Goal: Information Seeking & Learning: Learn about a topic

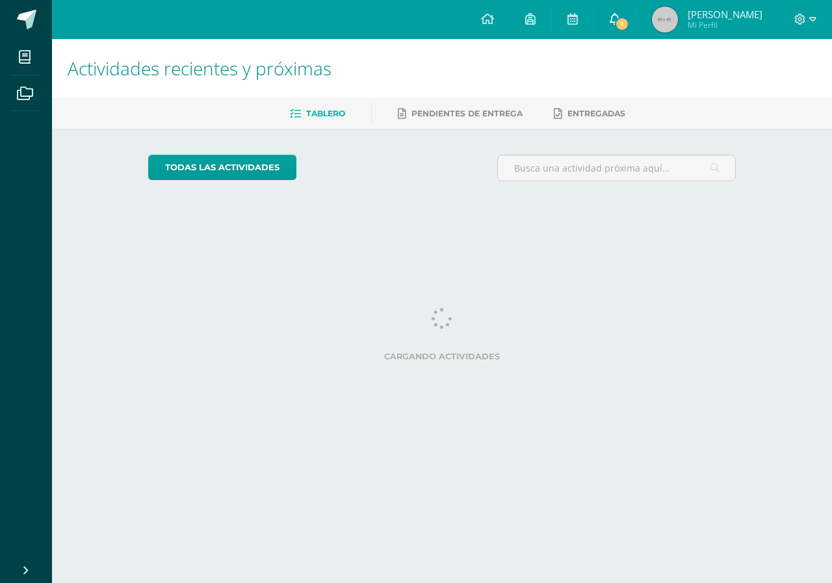
click at [629, 20] on span "1" at bounding box center [622, 24] width 14 height 14
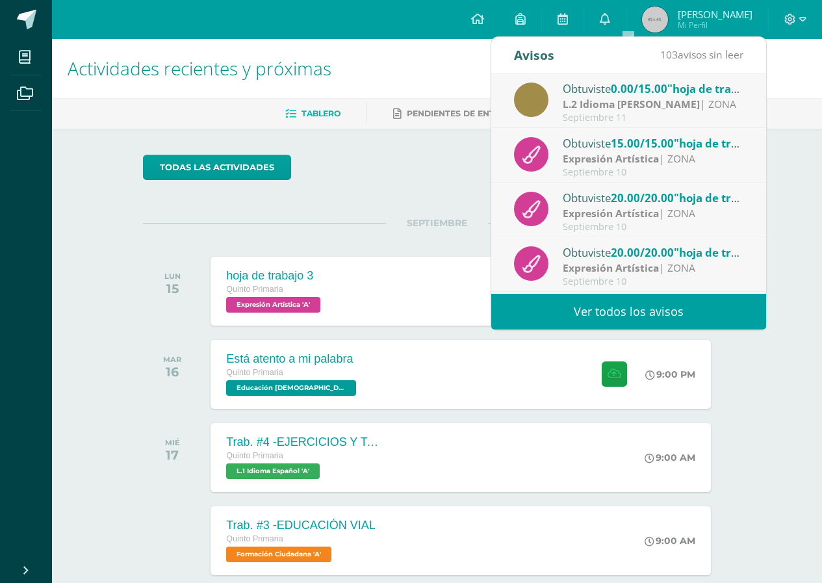
click at [584, 93] on div "Obtuviste 0.00/15.00 "hoja de trabajo 2" en L.2 Idioma Maya Kaqchikel" at bounding box center [653, 88] width 181 height 17
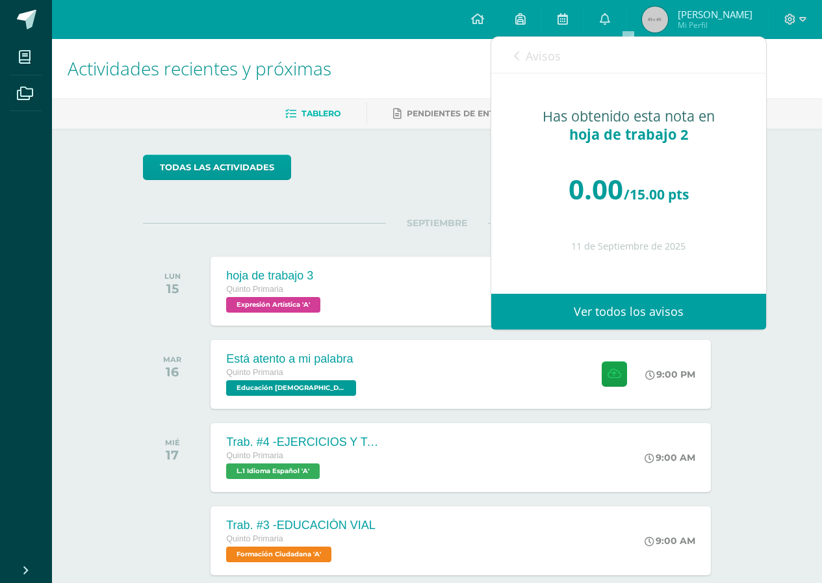
click at [515, 57] on icon at bounding box center [516, 56] width 5 height 10
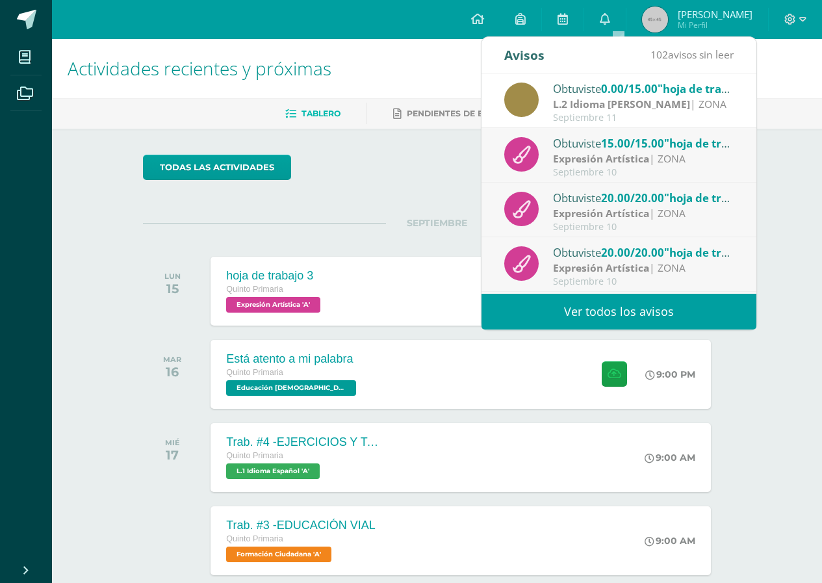
click at [387, 175] on div "todas las Actividades" at bounding box center [437, 173] width 599 height 37
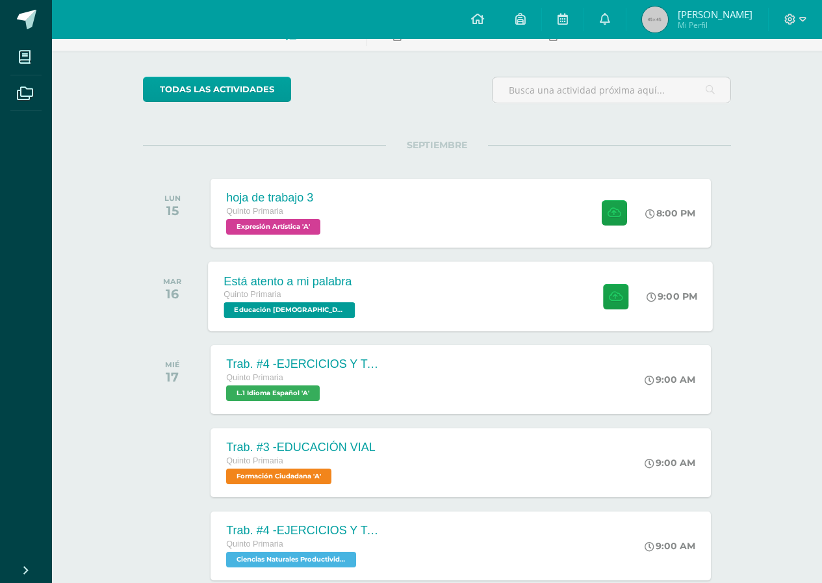
scroll to position [65, 0]
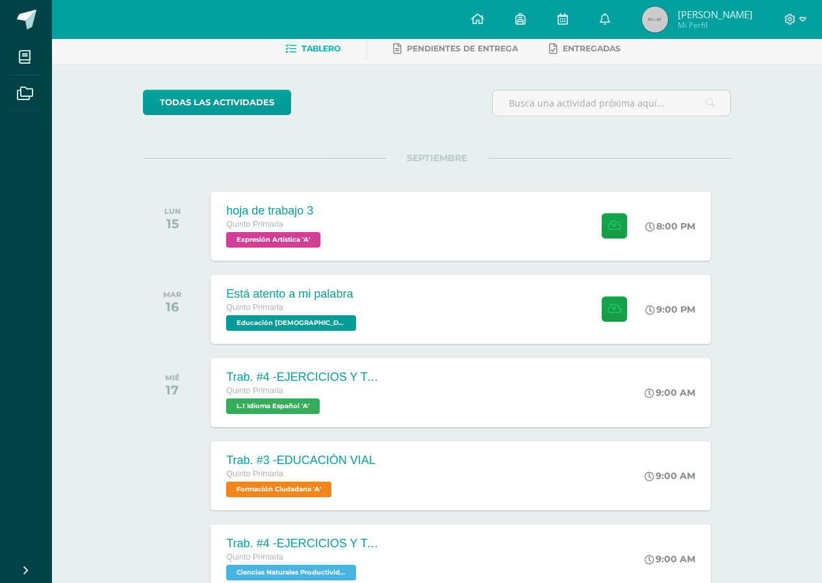
click at [286, 48] on icon at bounding box center [290, 49] width 11 height 11
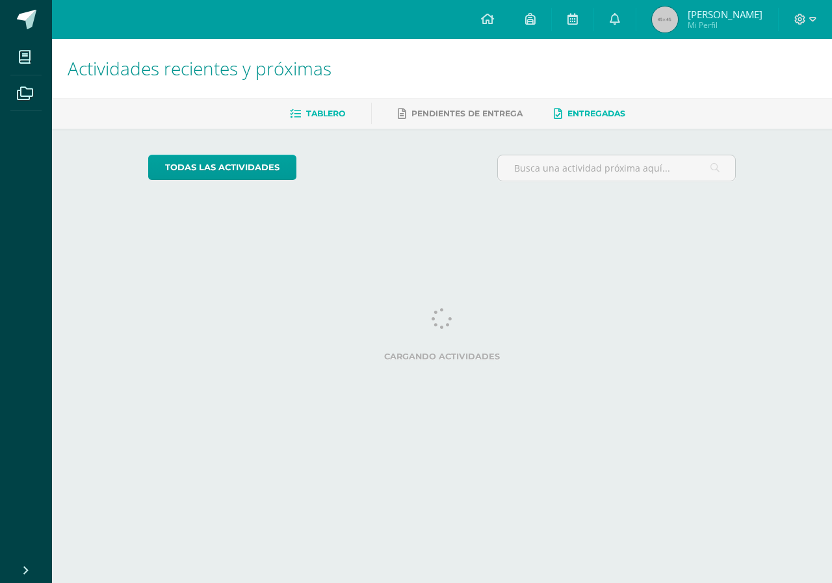
click at [584, 109] on span "Entregadas" at bounding box center [596, 114] width 58 height 10
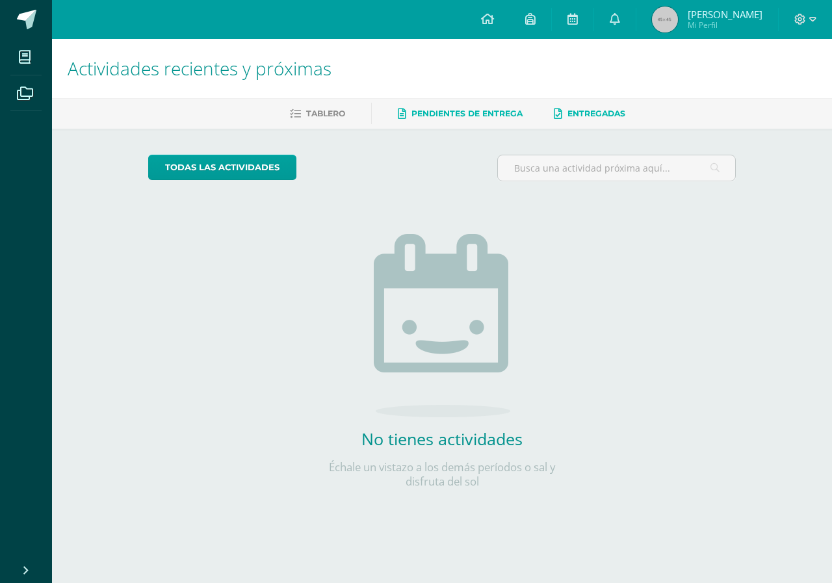
click at [456, 109] on span "Pendientes de entrega" at bounding box center [466, 114] width 111 height 10
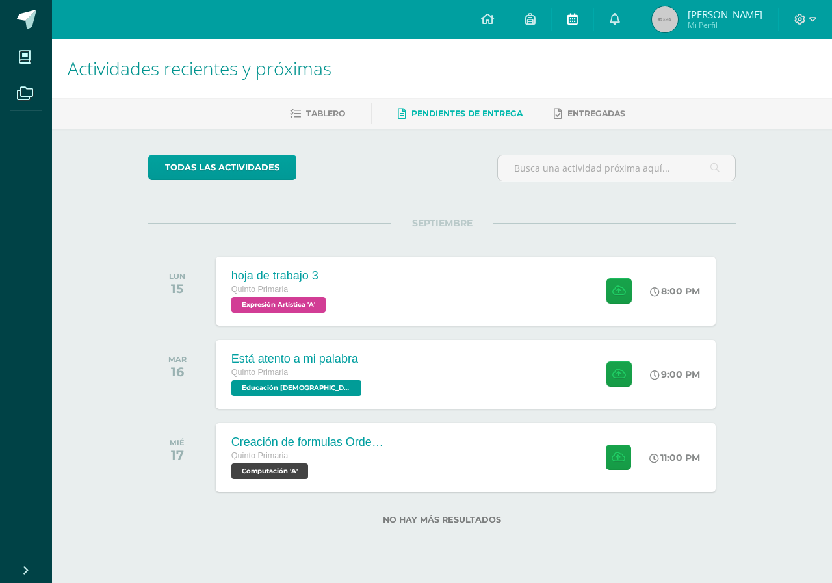
click at [578, 18] on icon at bounding box center [572, 19] width 10 height 12
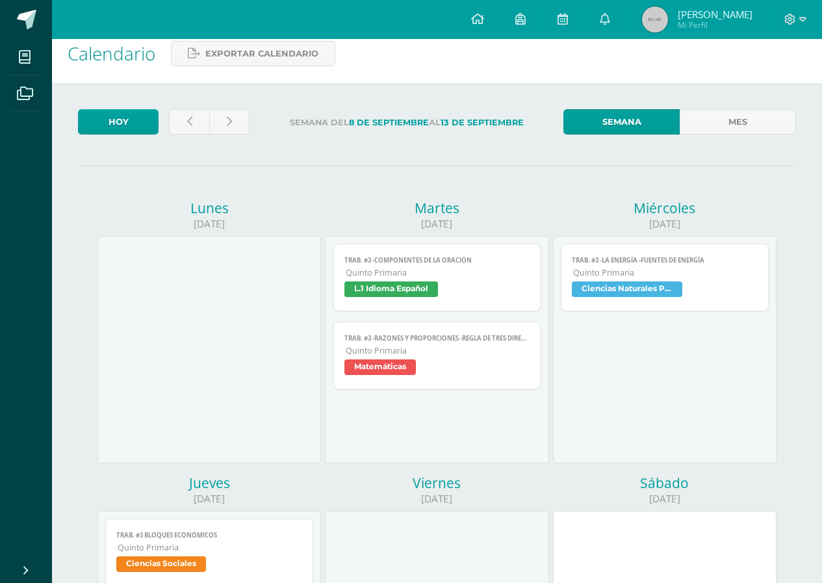
scroll to position [130, 0]
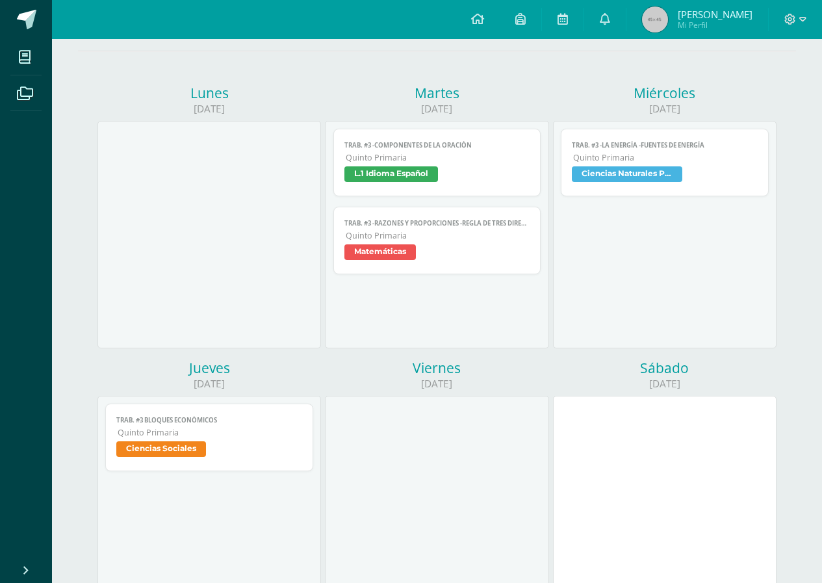
click at [175, 447] on span "Ciencias Sociales" at bounding box center [161, 449] width 90 height 16
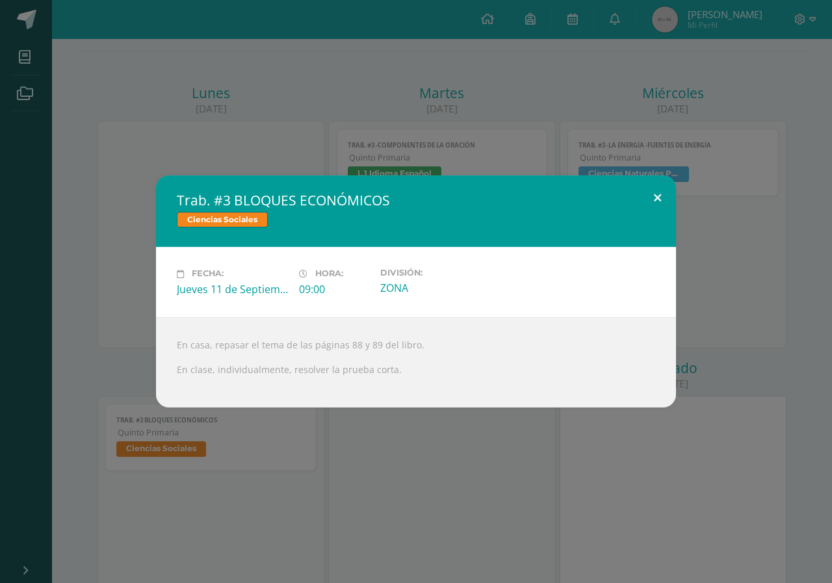
click at [654, 196] on button at bounding box center [657, 197] width 37 height 44
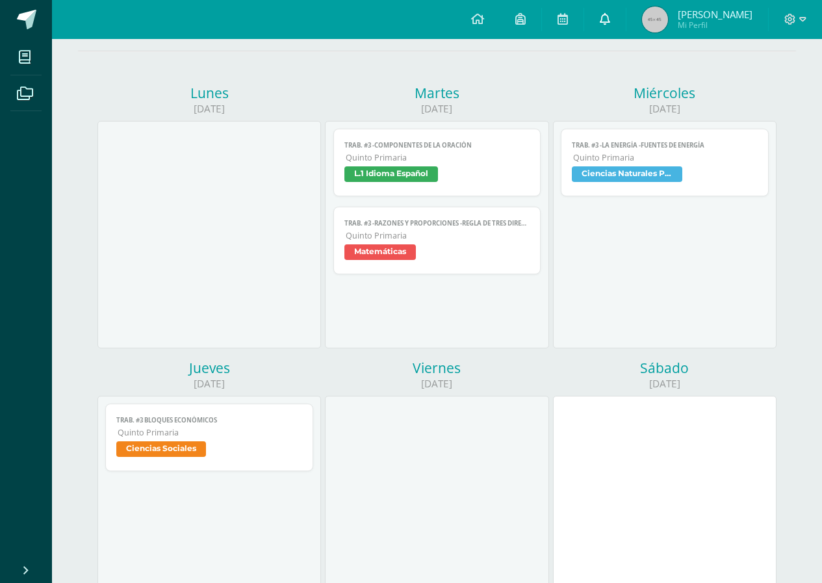
click at [610, 20] on icon at bounding box center [605, 19] width 10 height 12
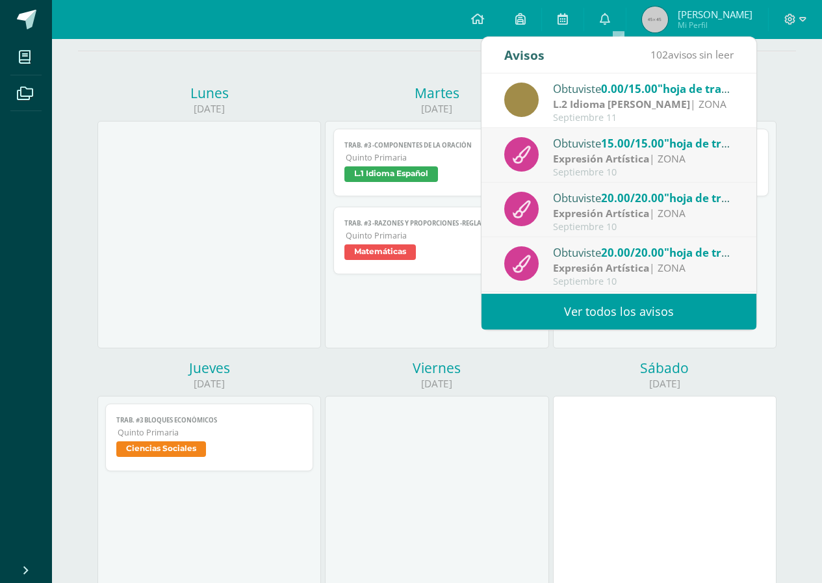
click at [640, 100] on strong "L.2 Idioma [PERSON_NAME]" at bounding box center [621, 104] width 137 height 14
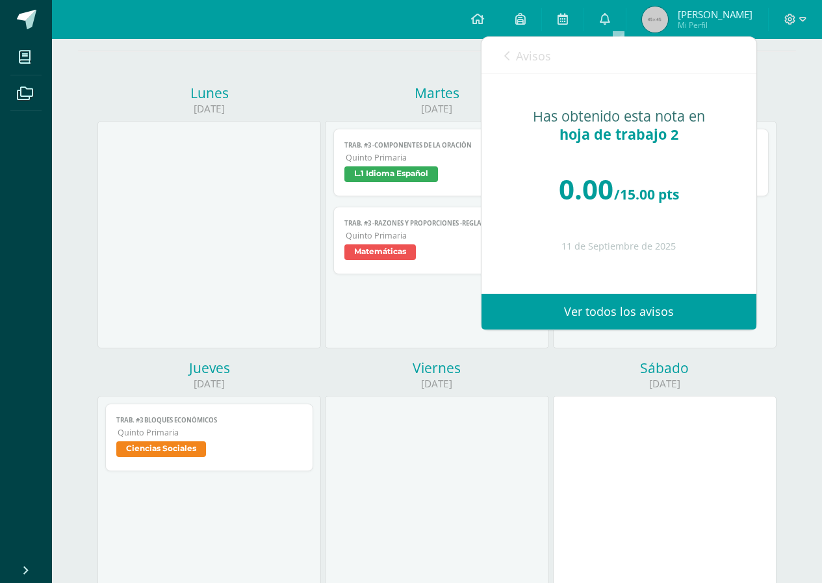
click at [448, 50] on div "[DATE] Semana del [DATE] al [DATE] Semana Mes [DATE] [DATE] Trab. #3 -COMPONENT…" at bounding box center [437, 461] width 770 height 986
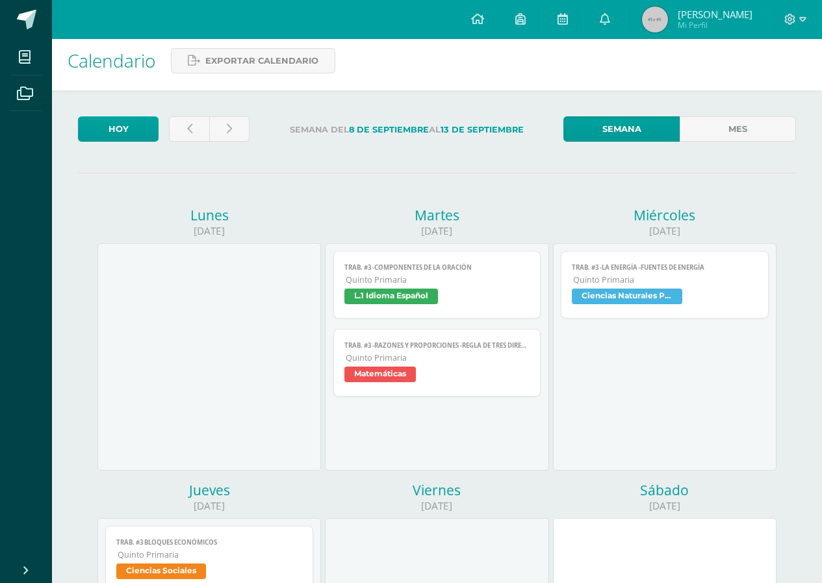
scroll to position [0, 0]
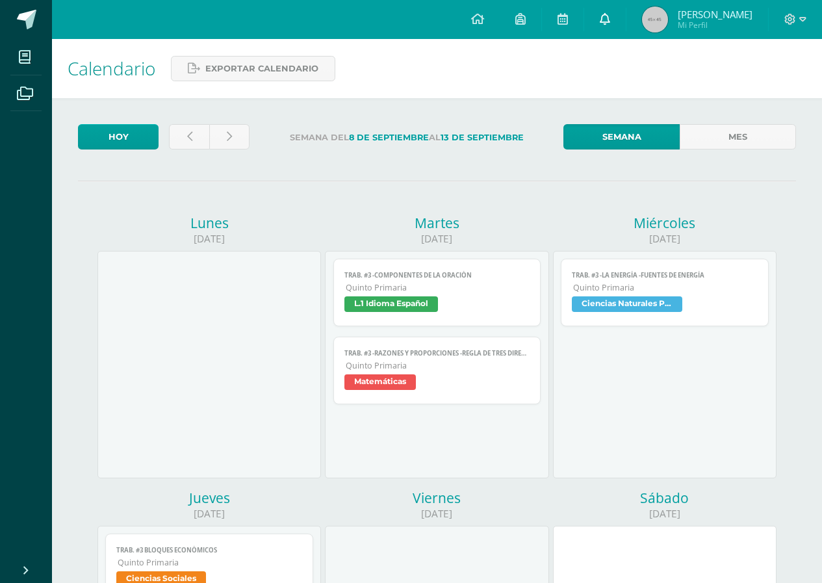
click at [610, 19] on icon at bounding box center [605, 19] width 10 height 12
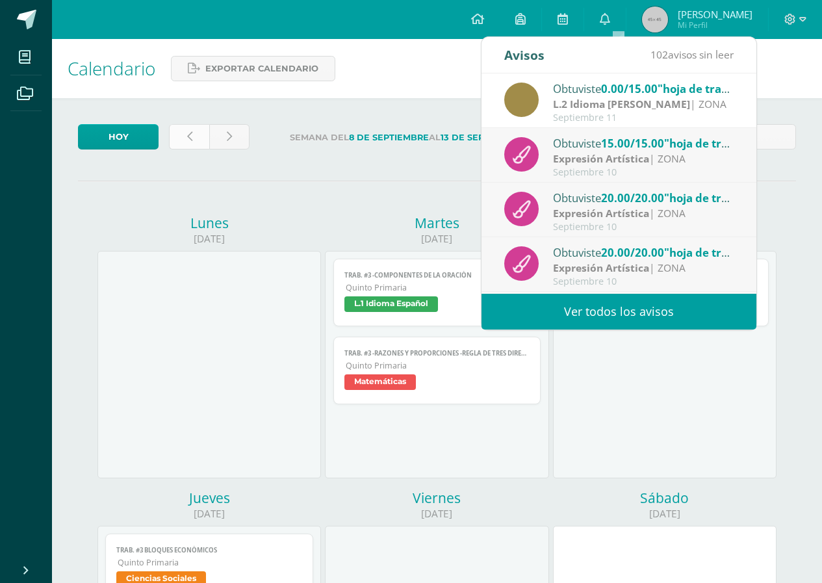
click at [191, 136] on icon at bounding box center [189, 136] width 5 height 11
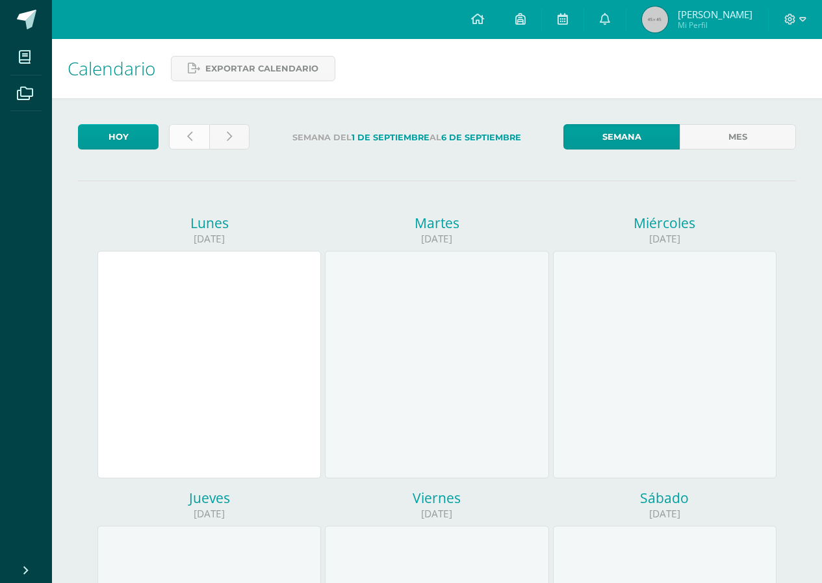
click at [189, 131] on icon at bounding box center [189, 136] width 5 height 11
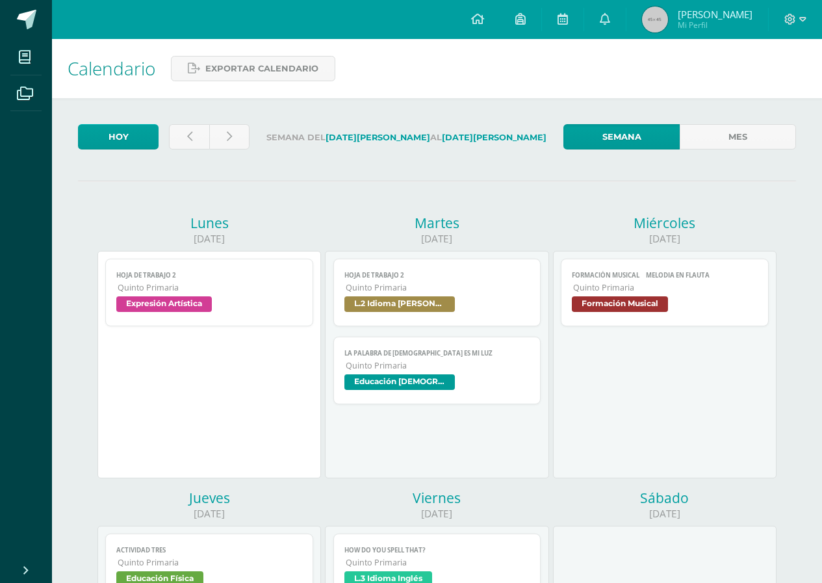
click at [404, 299] on span "L.2 Idioma [PERSON_NAME]" at bounding box center [399, 304] width 110 height 16
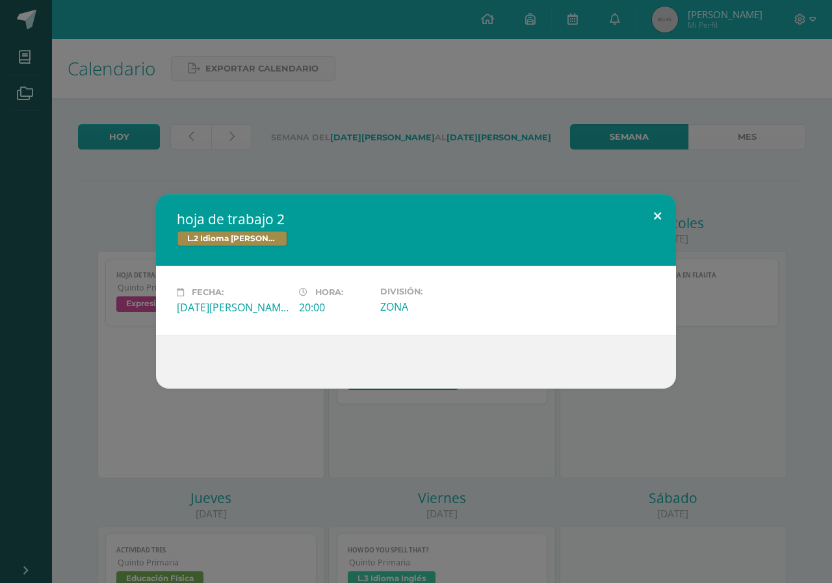
click at [655, 212] on button at bounding box center [657, 216] width 37 height 44
